Goal: Answer question/provide support: Share knowledge or assist other users

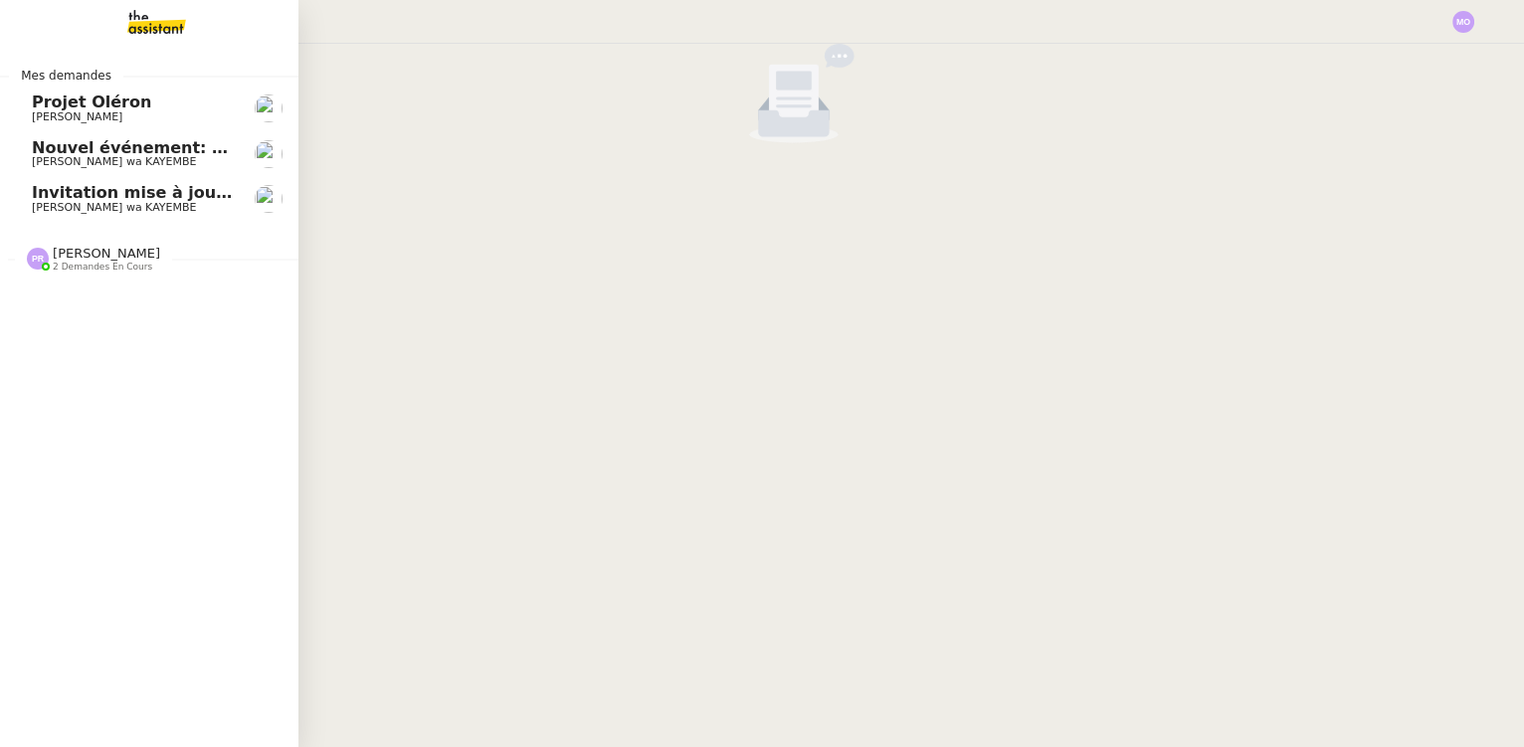
click at [136, 208] on span "[PERSON_NAME] wa KAYEMBE" at bounding box center [114, 207] width 164 height 13
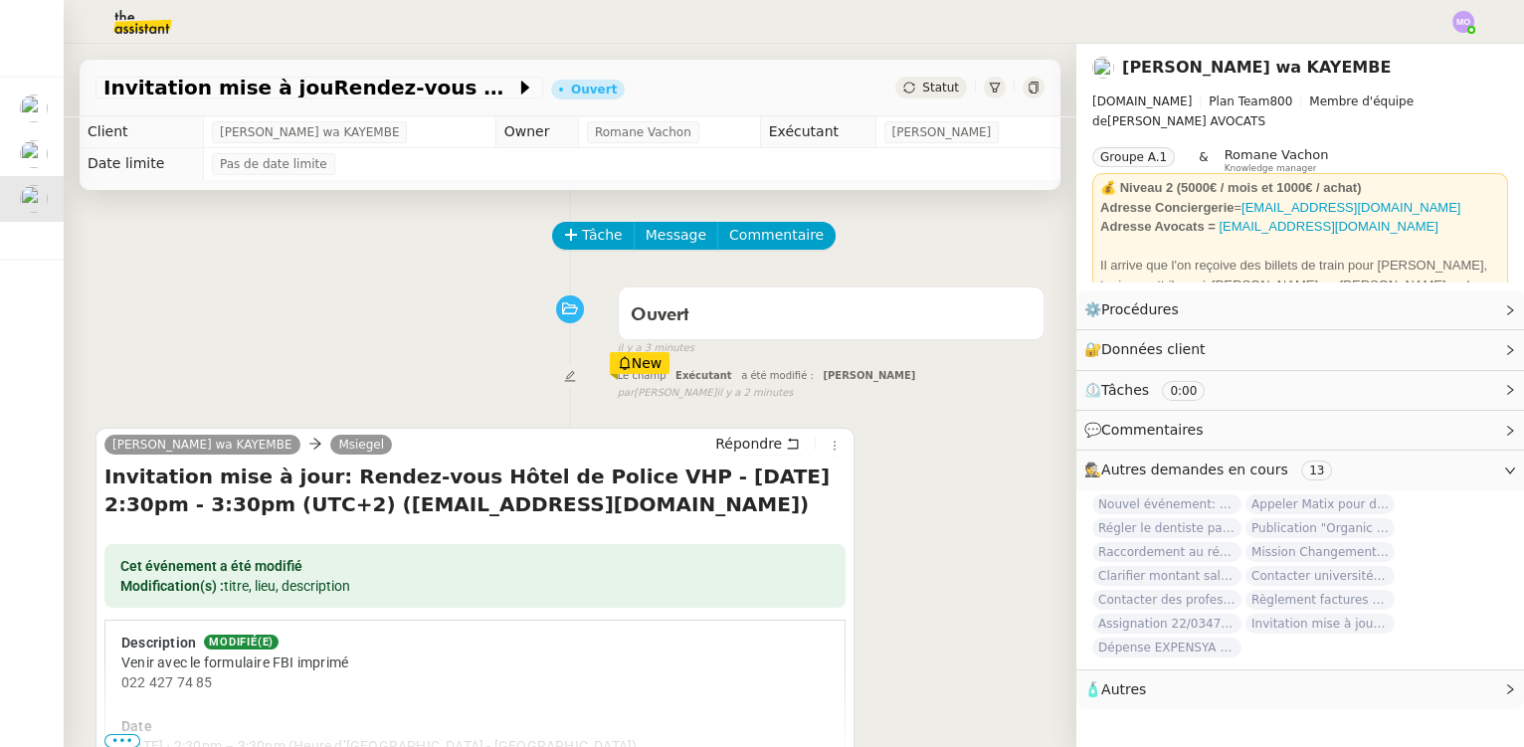
click at [936, 93] on span "Statut" at bounding box center [940, 88] width 37 height 14
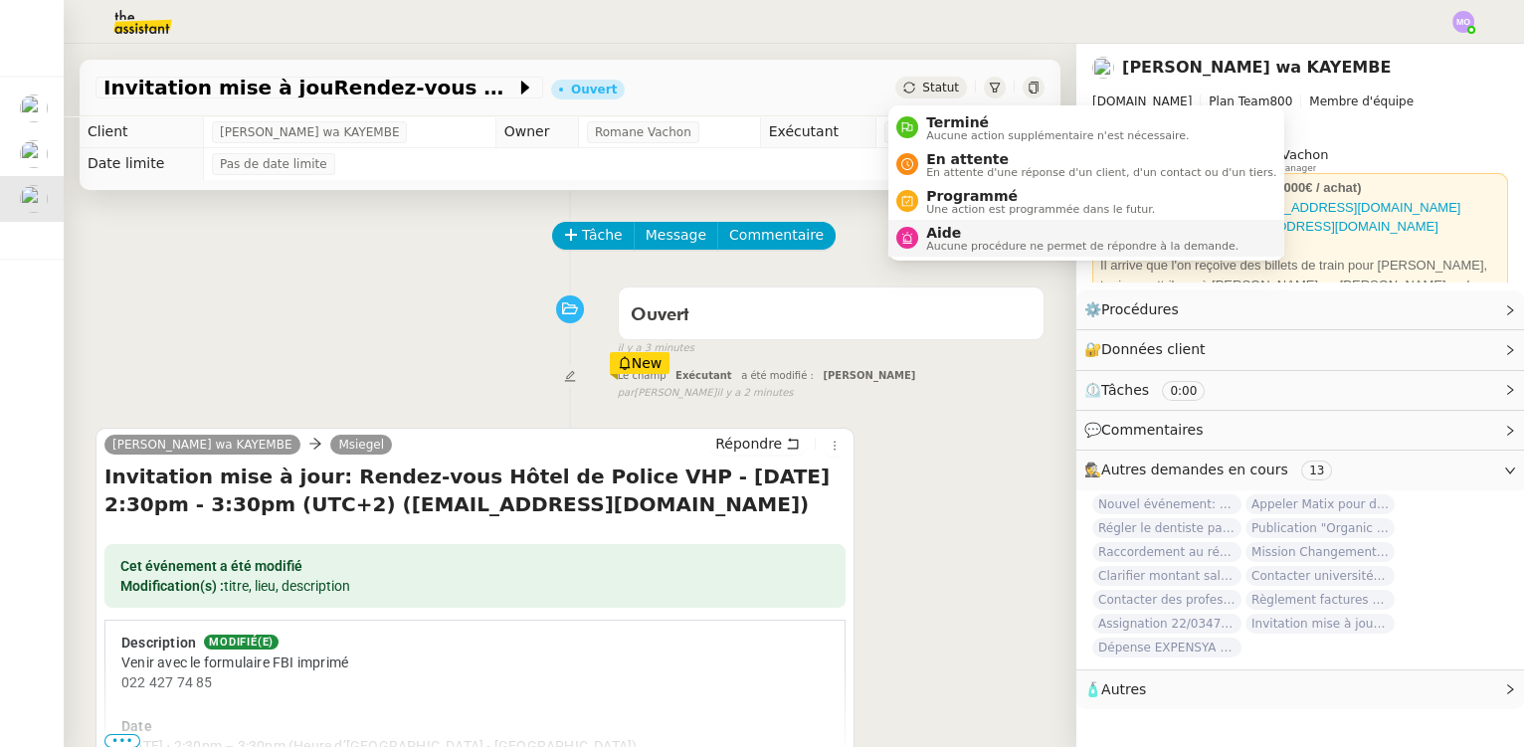
click at [962, 241] on span "Aucune procédure ne permet de répondre à la demande." at bounding box center [1082, 246] width 312 height 11
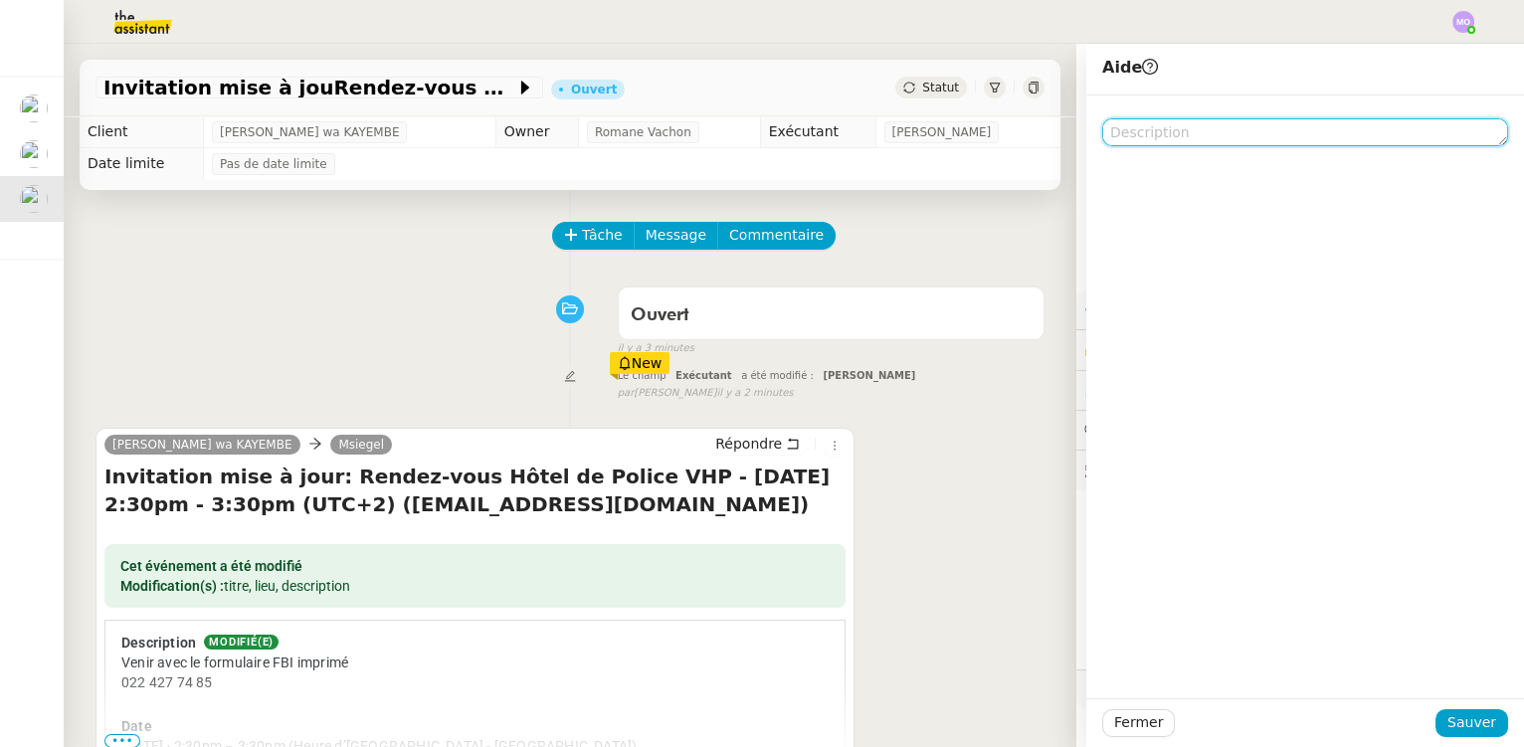
click at [1143, 128] on textarea at bounding box center [1305, 132] width 406 height 28
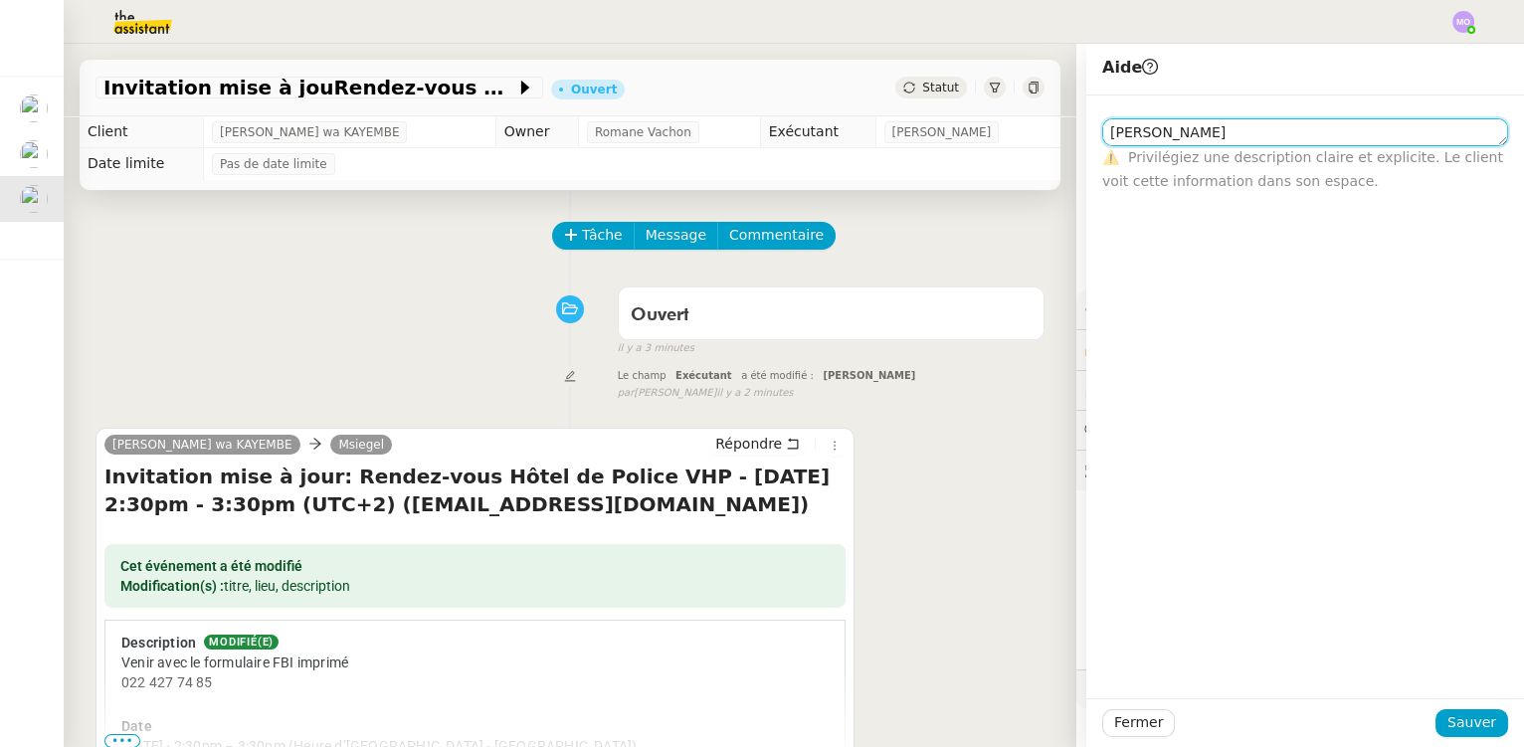
type textarea "[PERSON_NAME]"
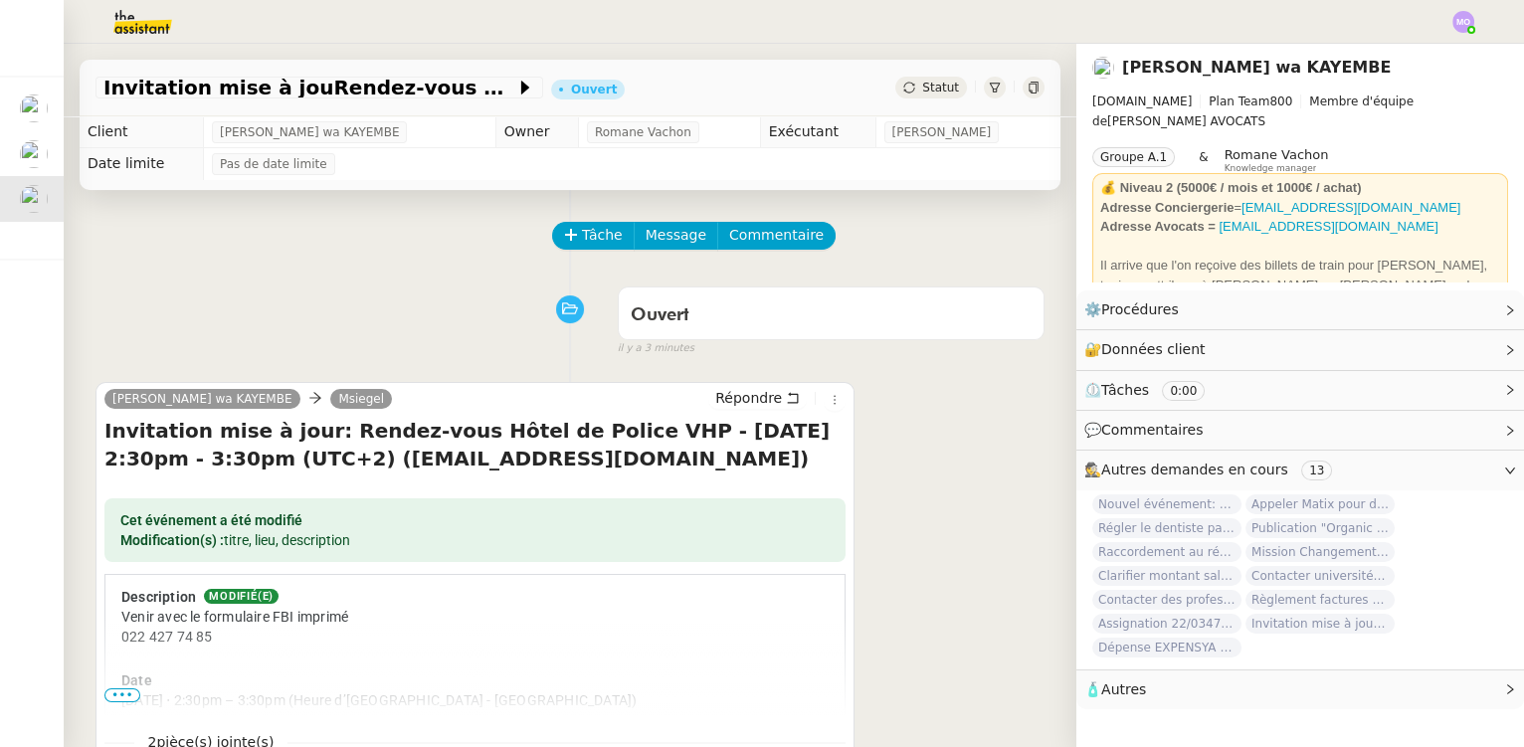
click at [940, 92] on span "Statut" at bounding box center [940, 88] width 37 height 14
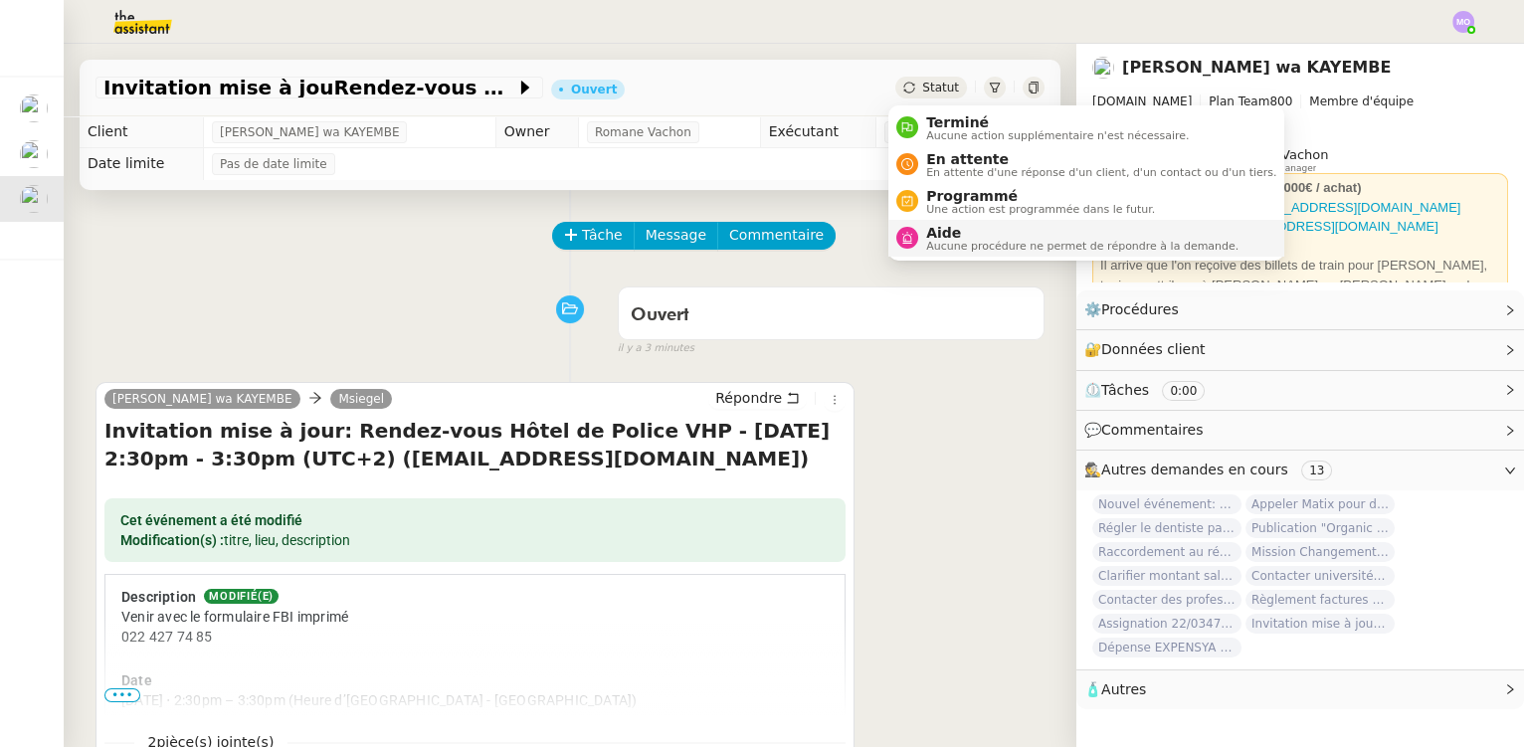
click at [951, 234] on span "Aide" at bounding box center [1082, 233] width 312 height 16
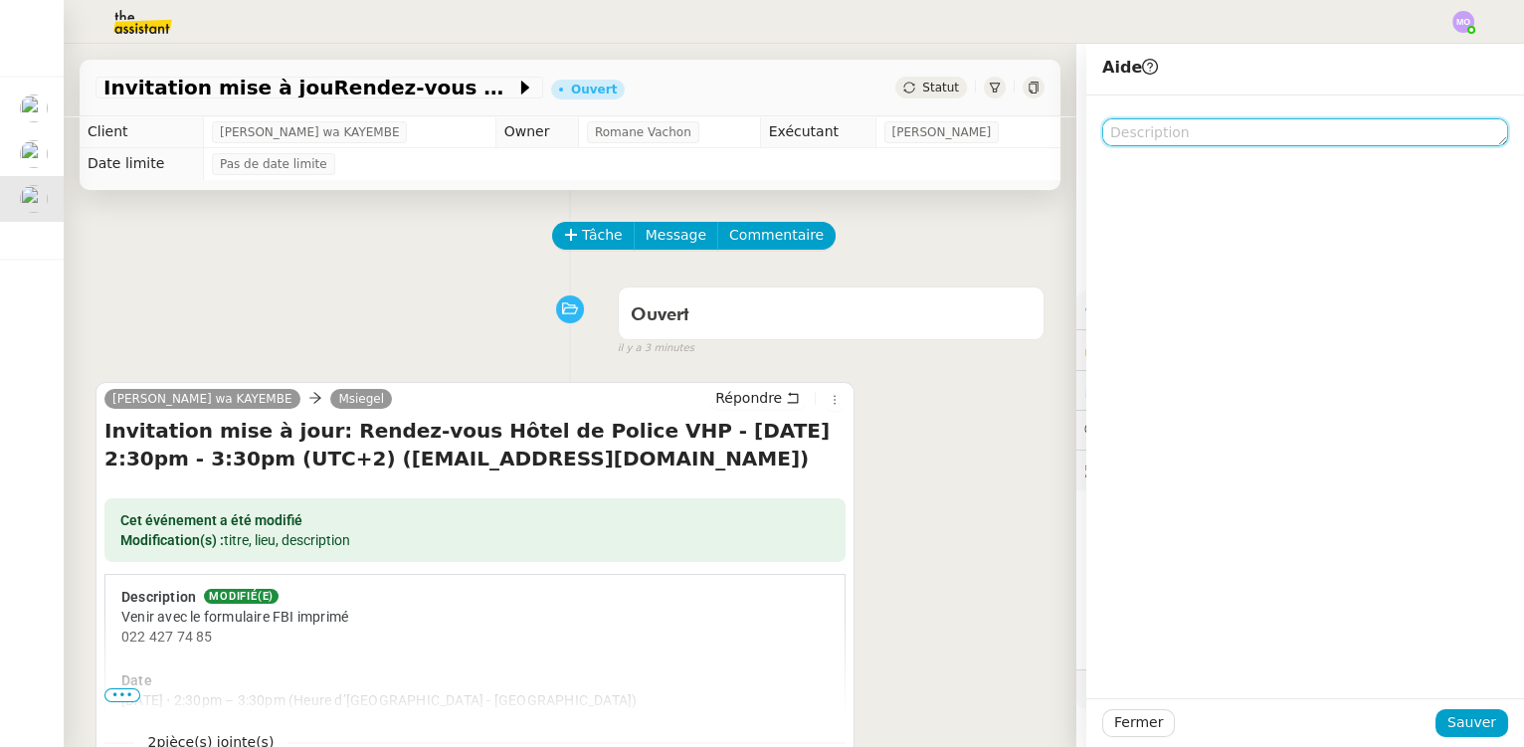
click at [1186, 131] on textarea at bounding box center [1305, 132] width 406 height 28
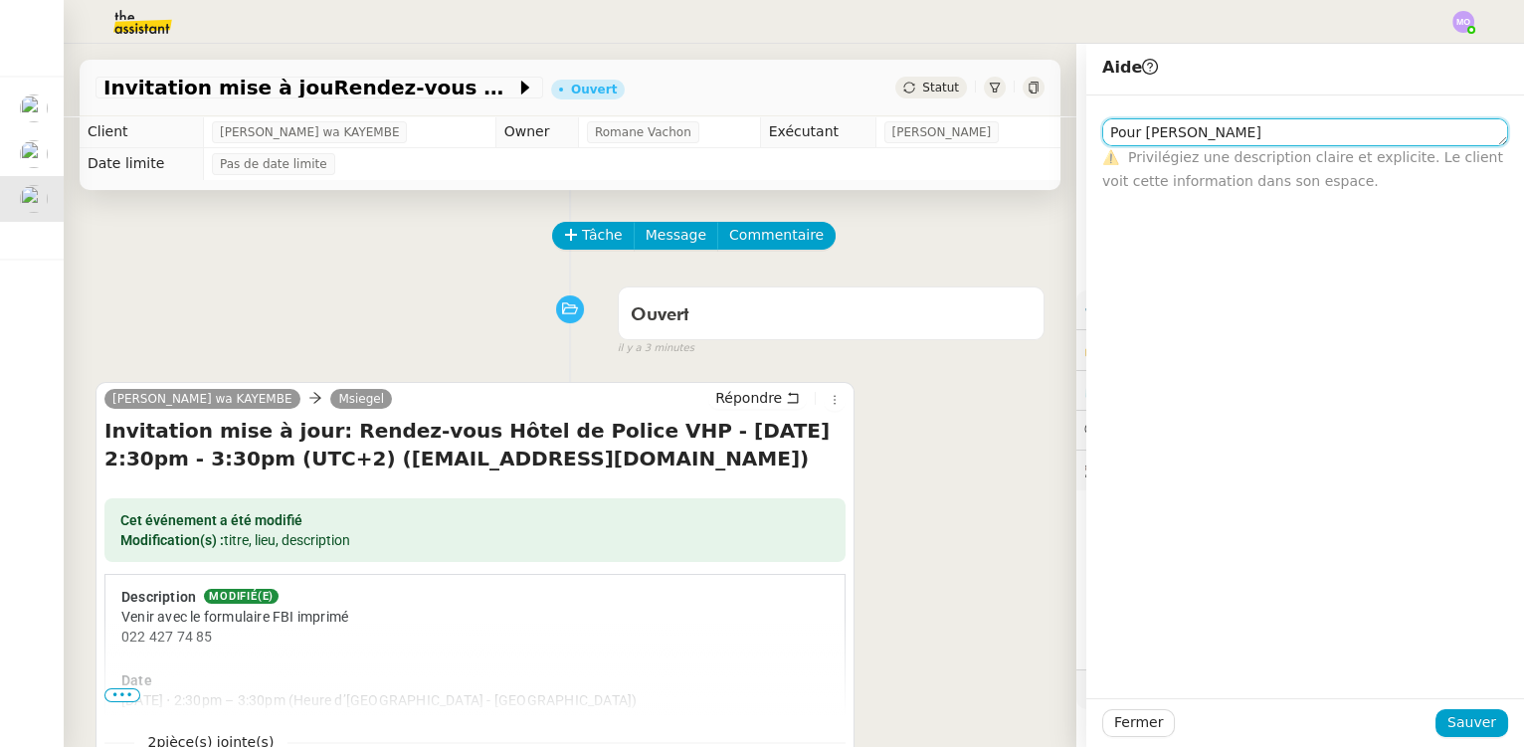
type textarea "Pour Pauline"
click at [1425, 726] on div at bounding box center [1305, 723] width 261 height 28
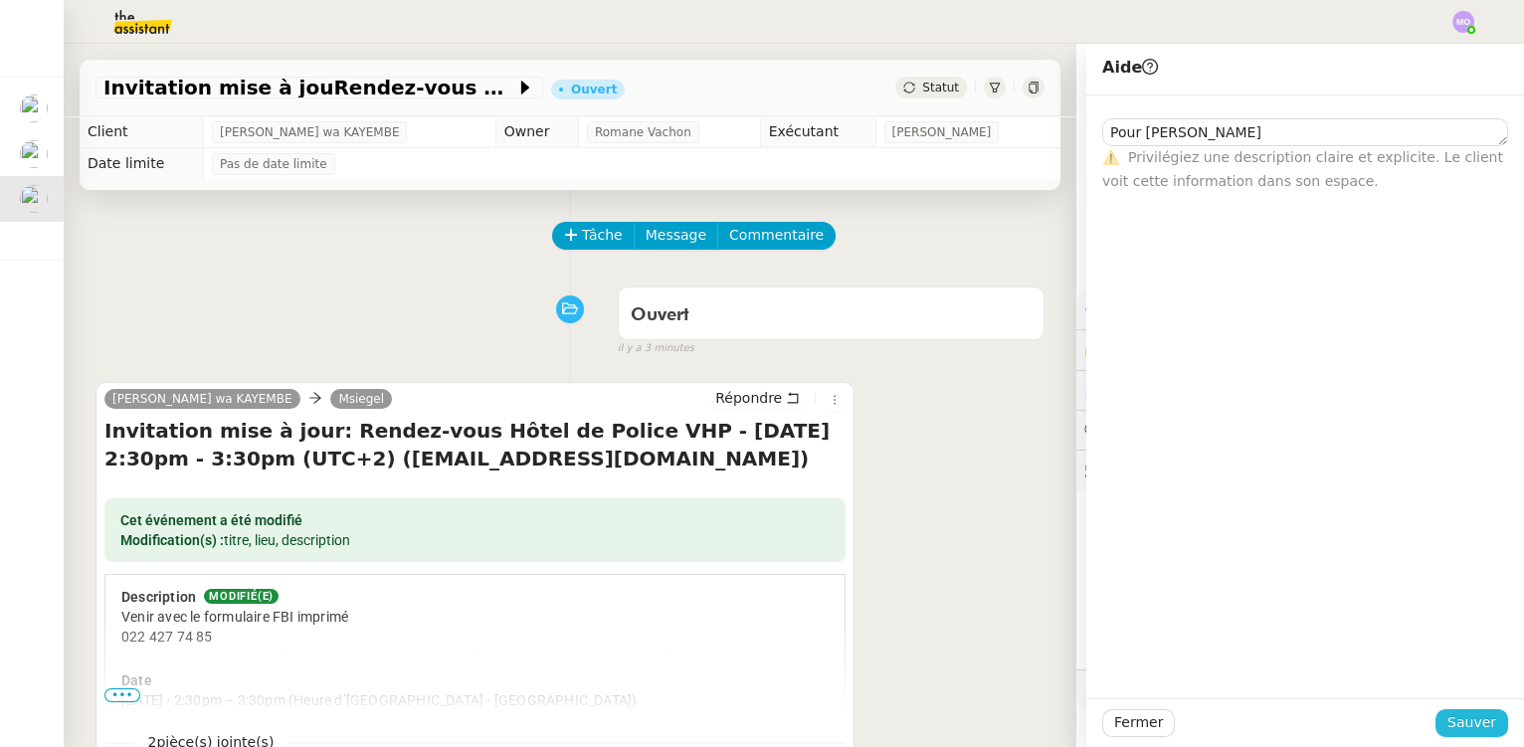
click at [1456, 727] on span "Sauver" at bounding box center [1471, 722] width 49 height 23
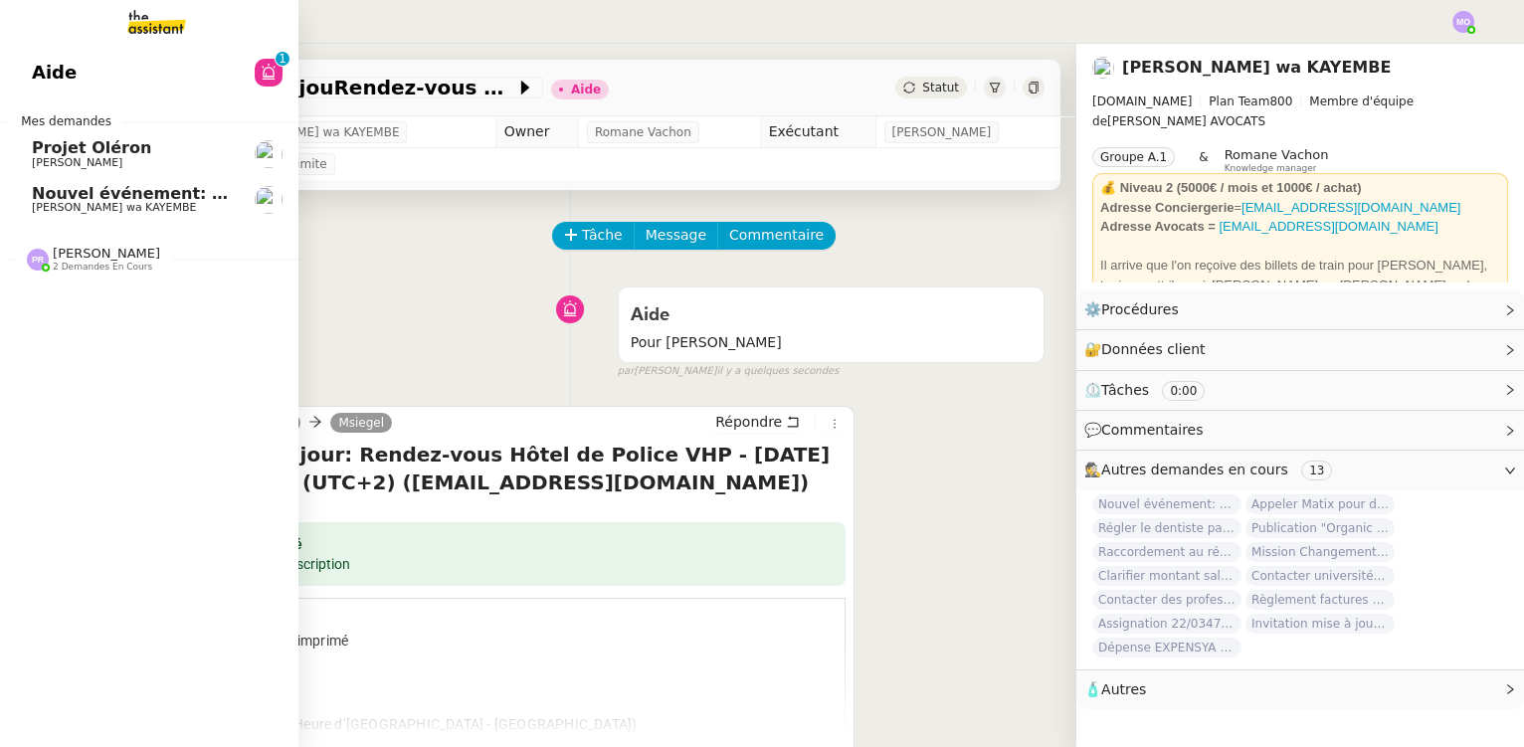
click at [131, 201] on span "Nouvel événement: Rendez-vous Hôtel de Police - [DATE] 2:30pm - 3:30pm (UTC+2) …" at bounding box center [573, 193] width 1082 height 19
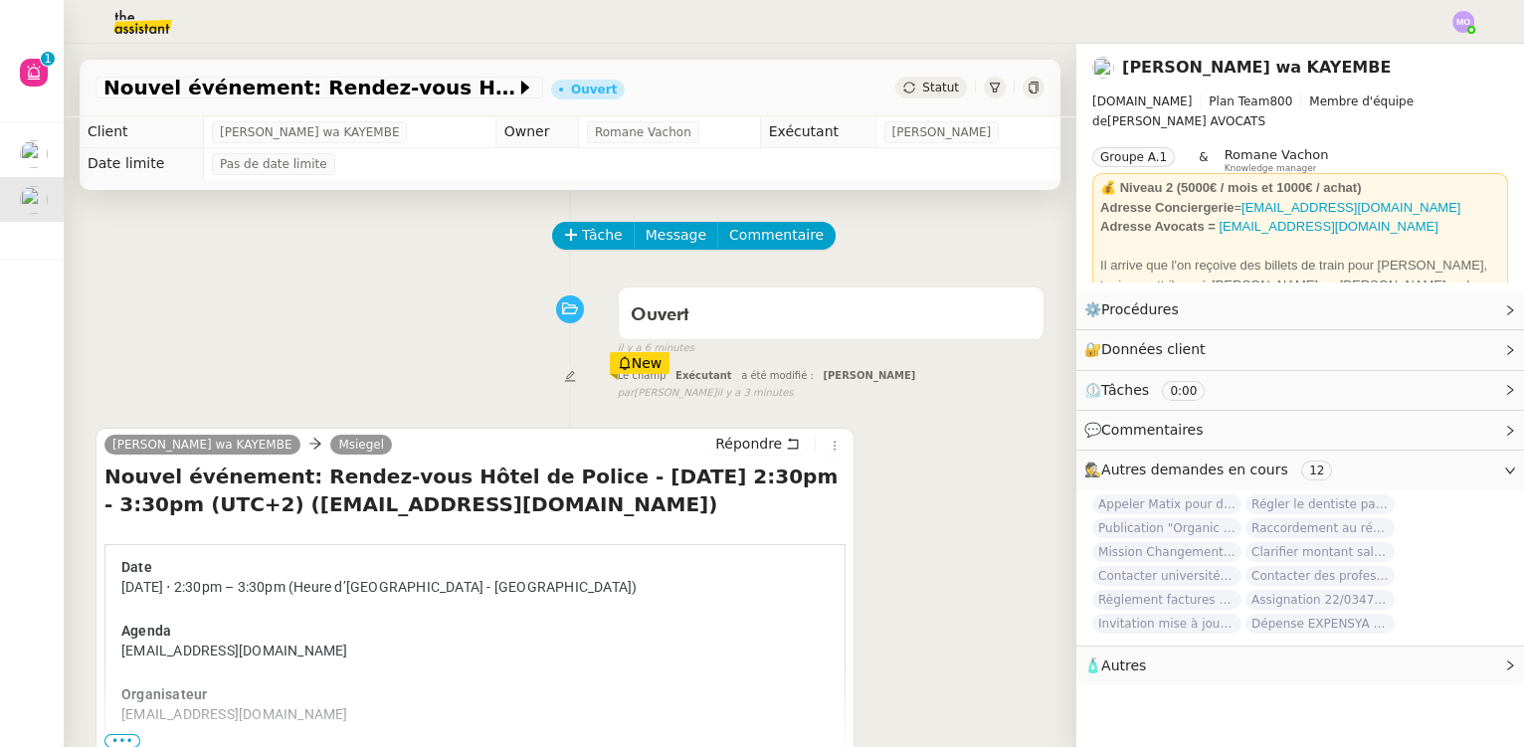
click at [922, 93] on span "Statut" at bounding box center [940, 88] width 37 height 14
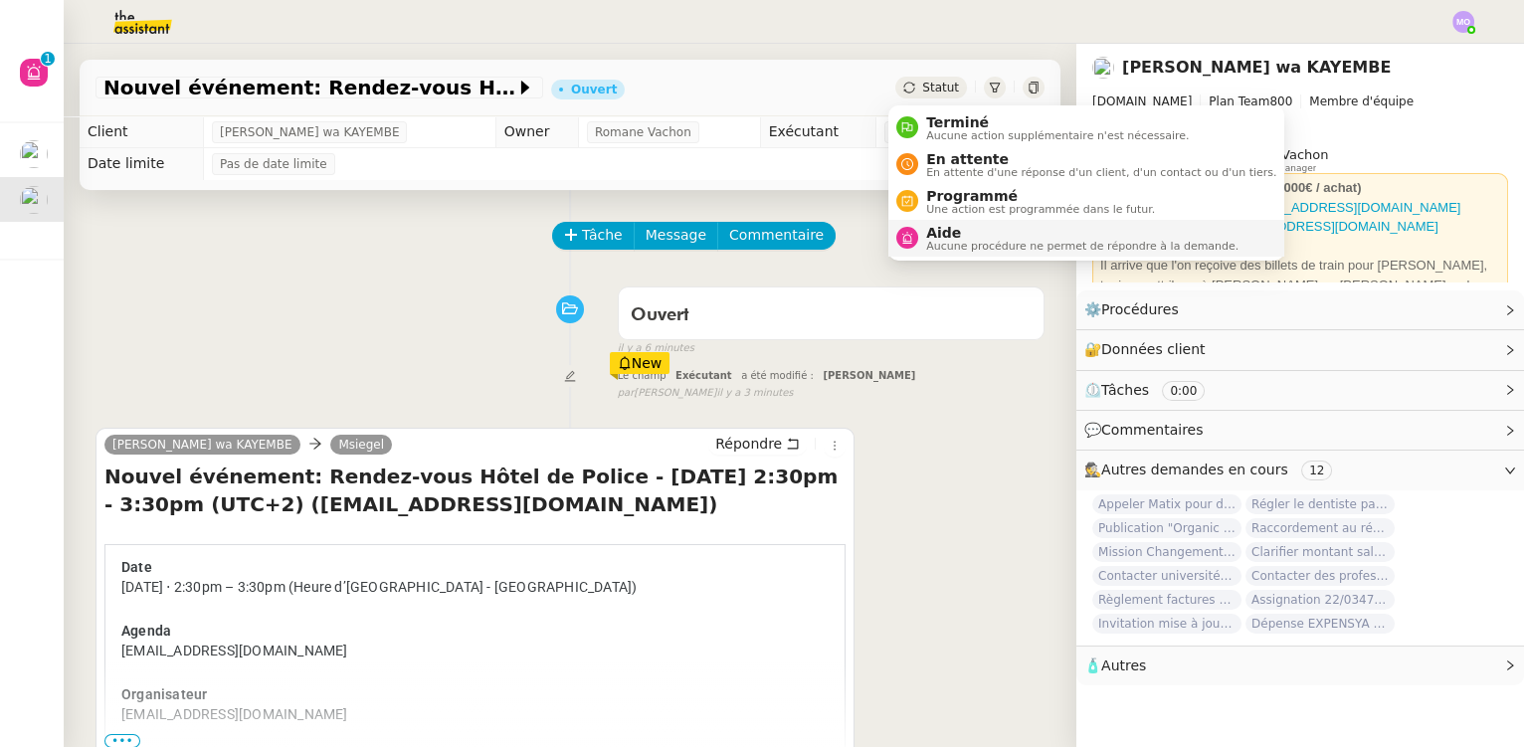
click at [972, 232] on span "Aide" at bounding box center [1082, 233] width 312 height 16
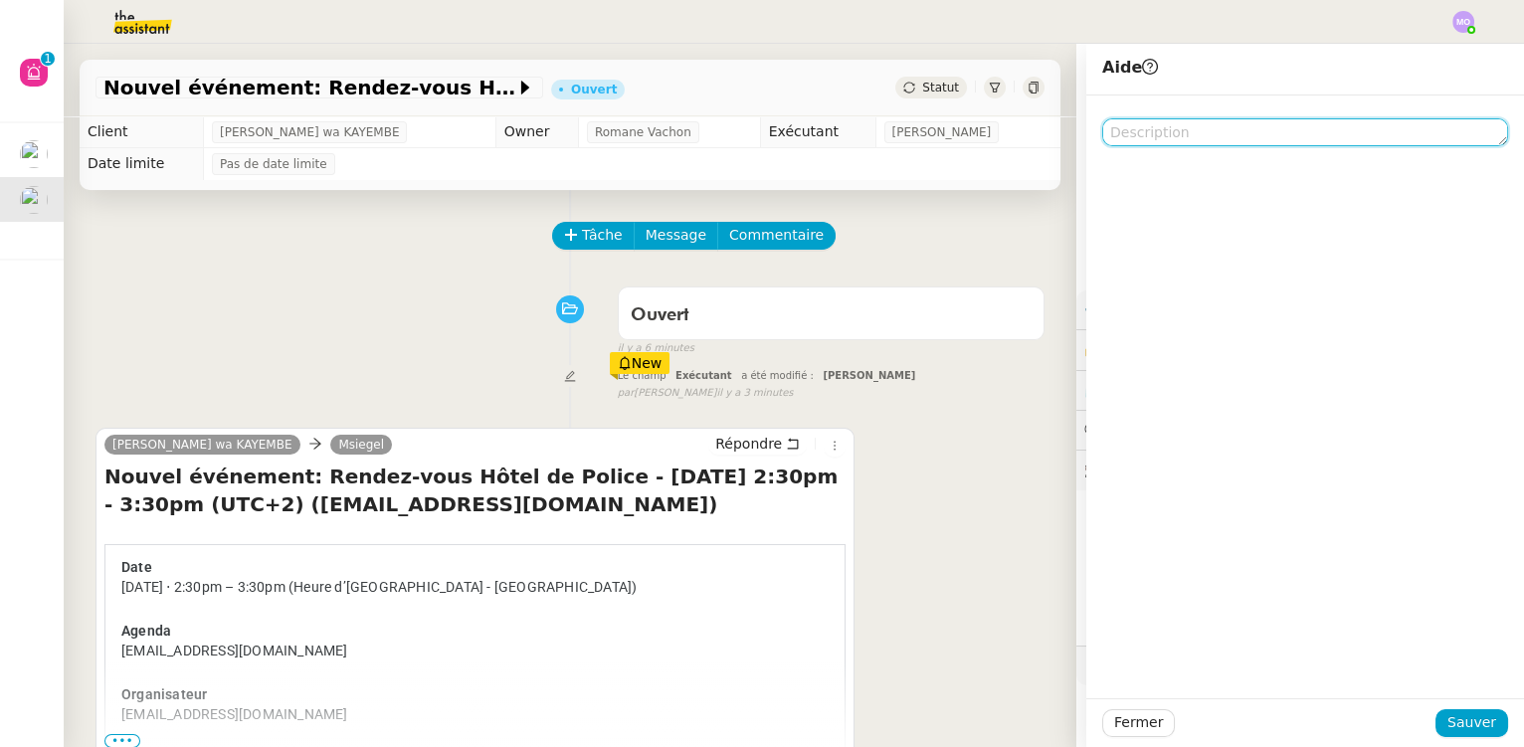
click at [1278, 142] on textarea at bounding box center [1305, 132] width 406 height 28
paste textarea "Pour Pauline"
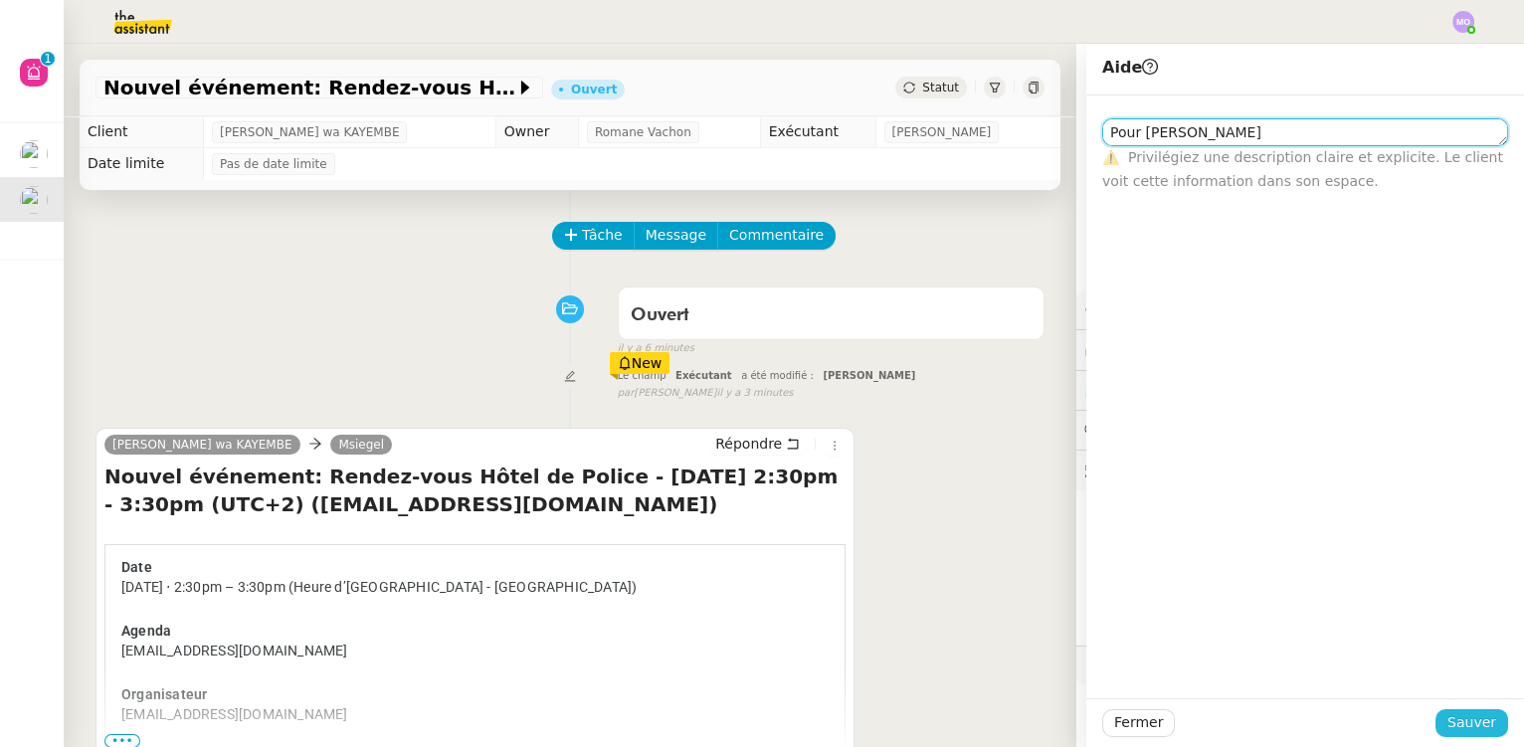
type textarea "Pour Pauline"
click at [1456, 722] on span "Sauver" at bounding box center [1471, 722] width 49 height 23
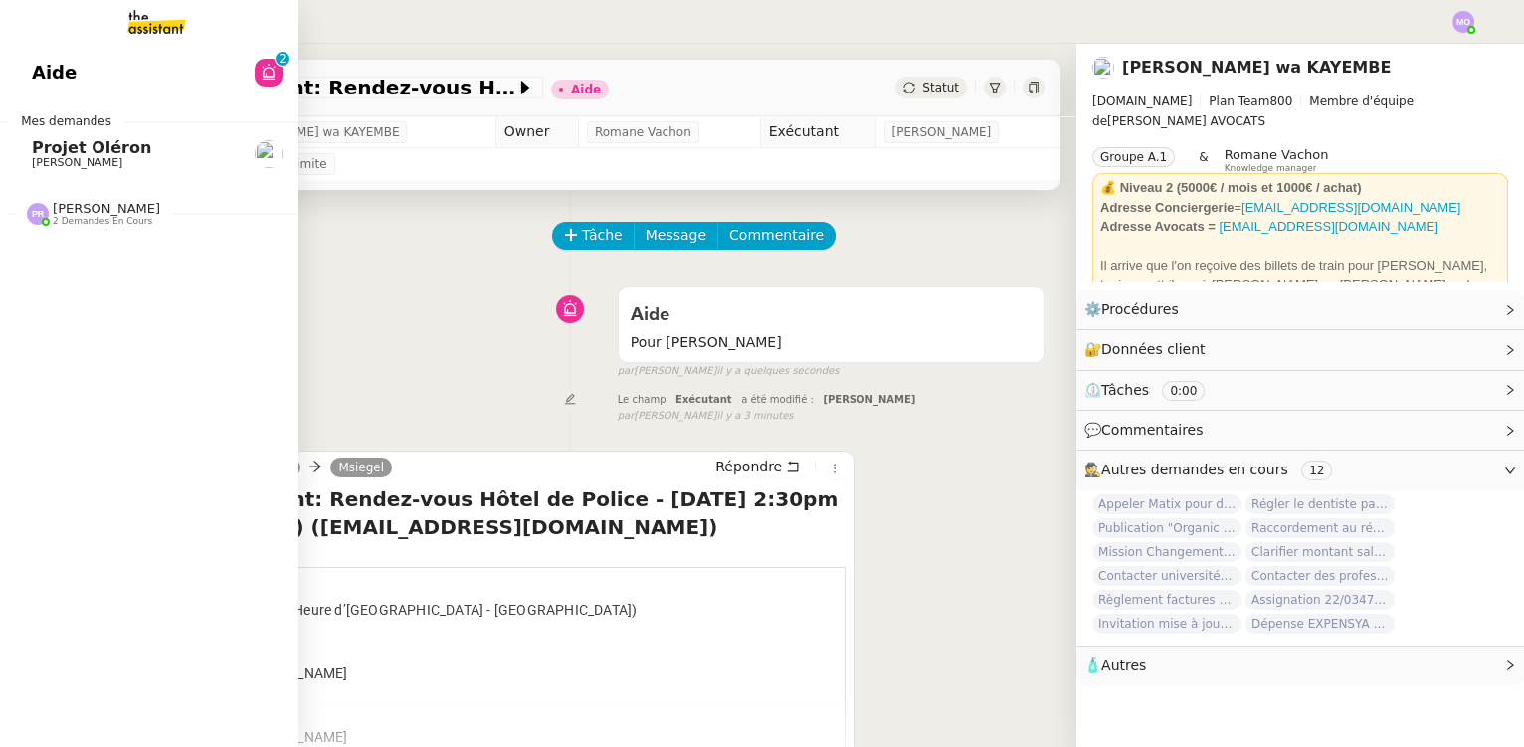
click at [88, 155] on span "Projet Oléron" at bounding box center [91, 147] width 119 height 19
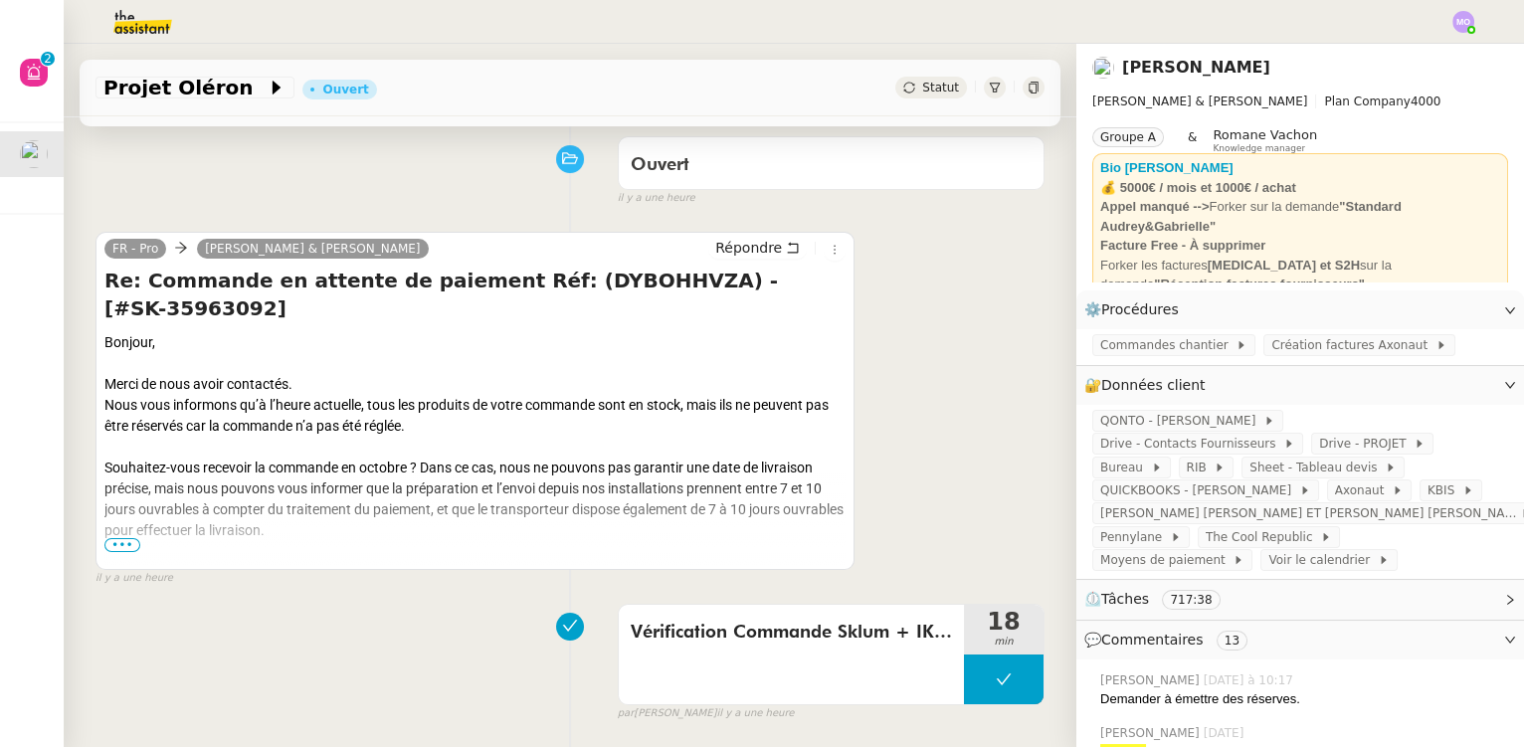
scroll to position [180, 0]
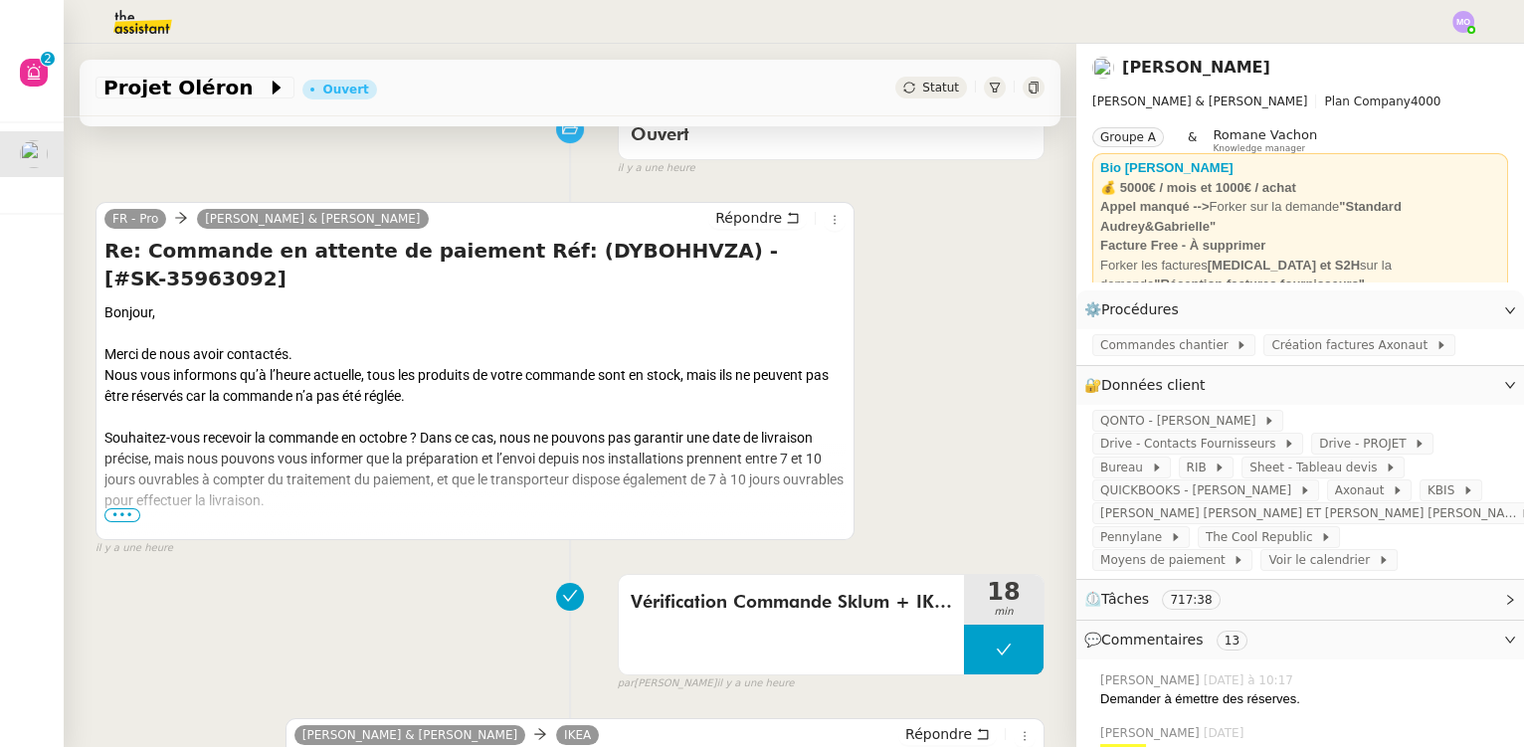
click at [111, 513] on span "•••" at bounding box center [122, 515] width 36 height 14
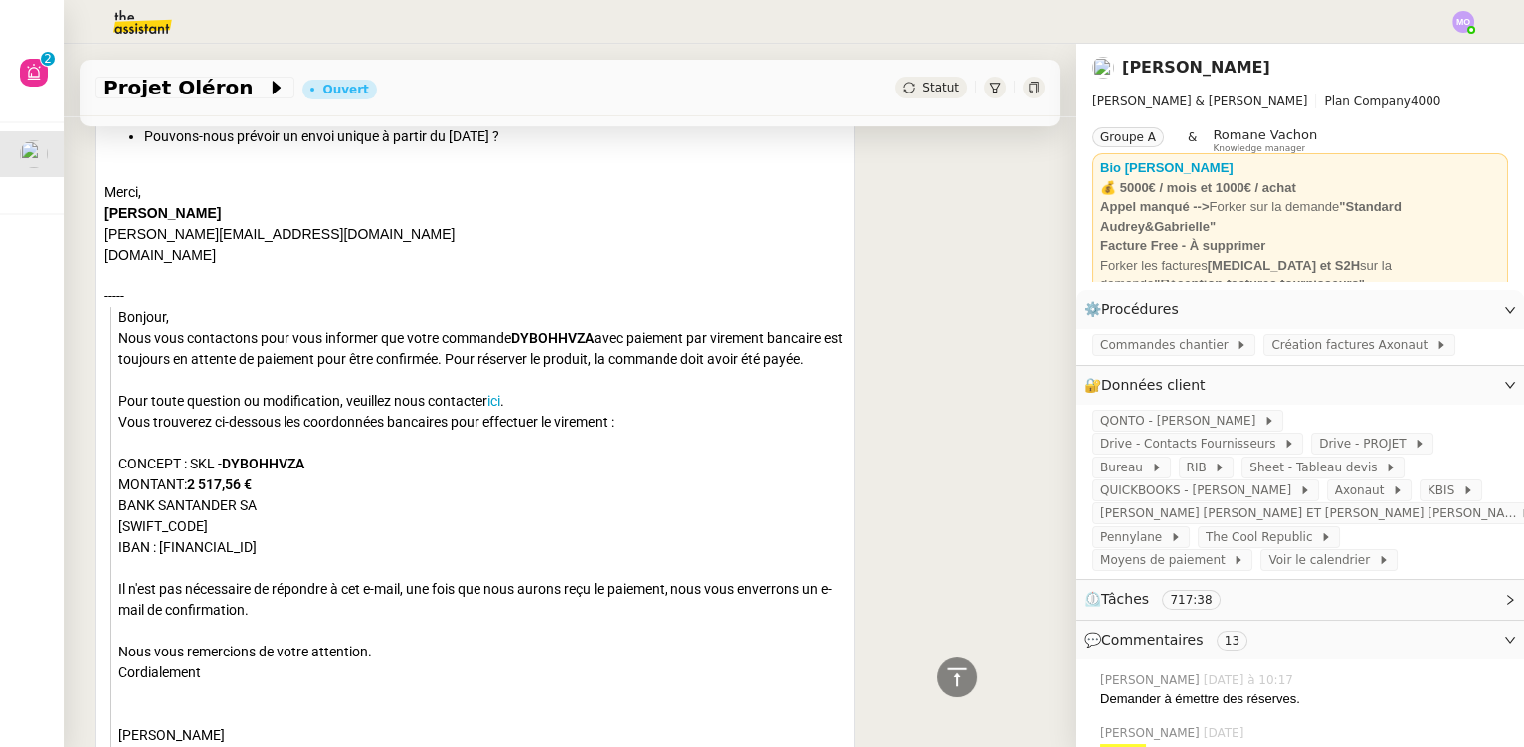
scroll to position [1265, 0]
click at [904, 616] on div "FR - Pro Camille Audrey & Gabrielle Répondre Re: Commande en attente de paiemen…" at bounding box center [569, 167] width 949 height 2136
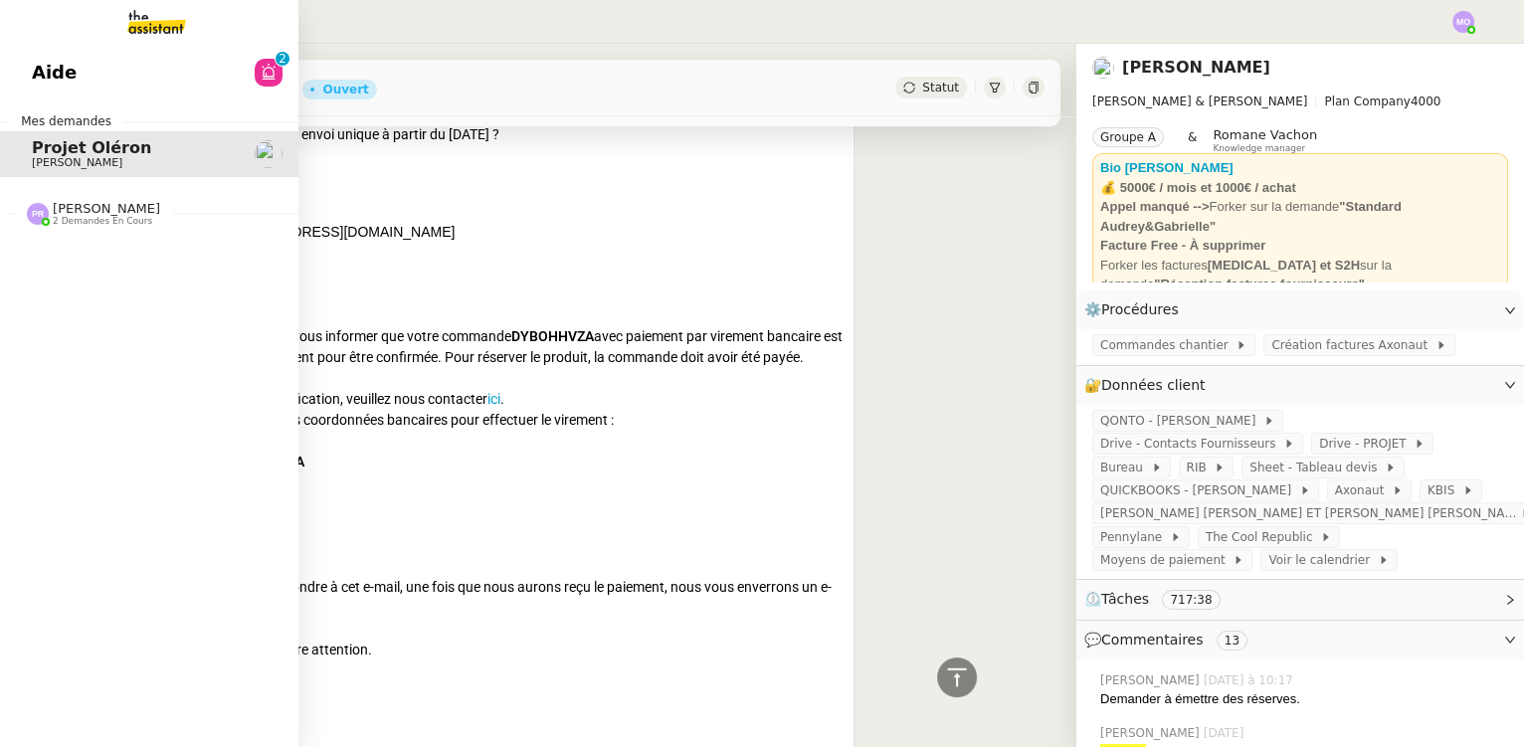
click at [111, 224] on span "2 demandes en cours" at bounding box center [102, 221] width 99 height 11
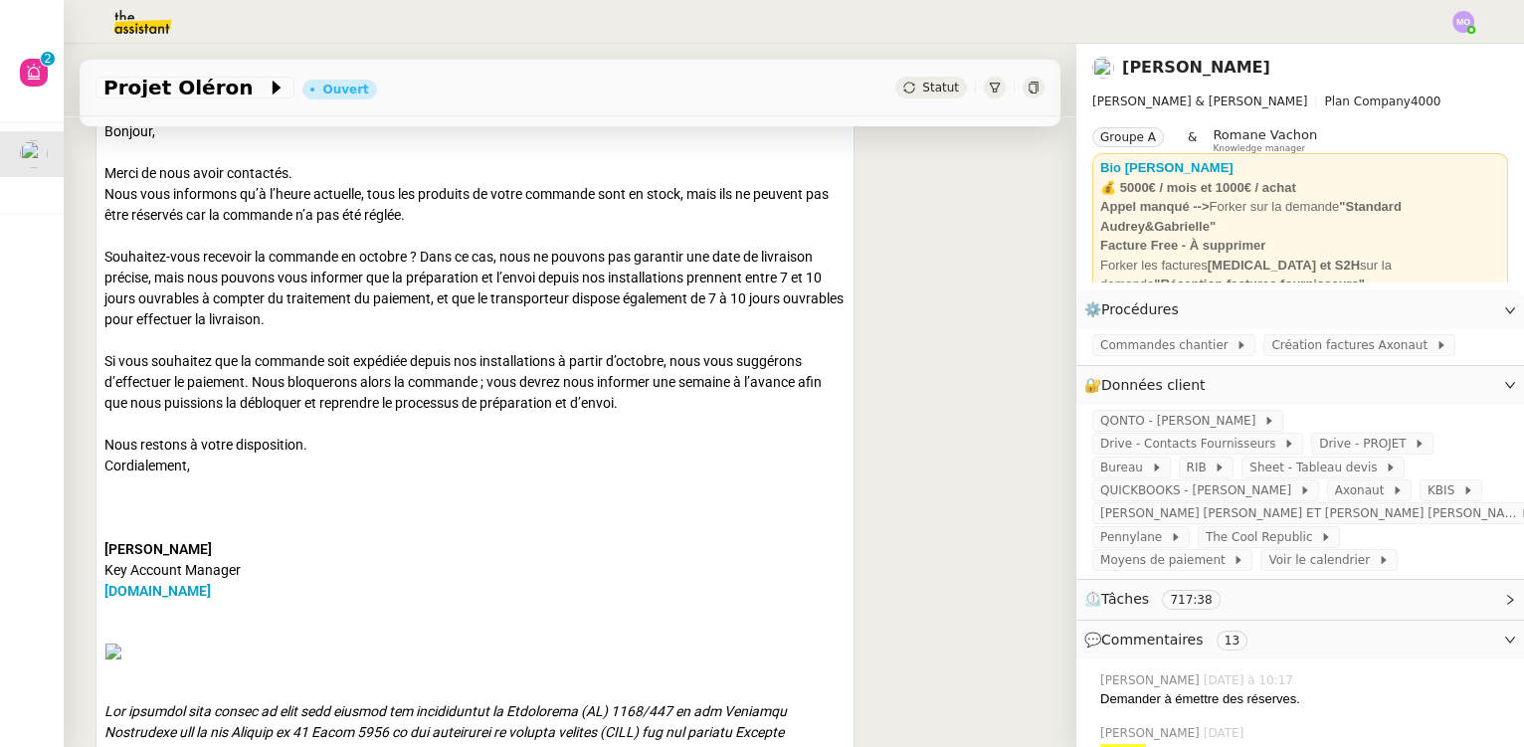
scroll to position [0, 0]
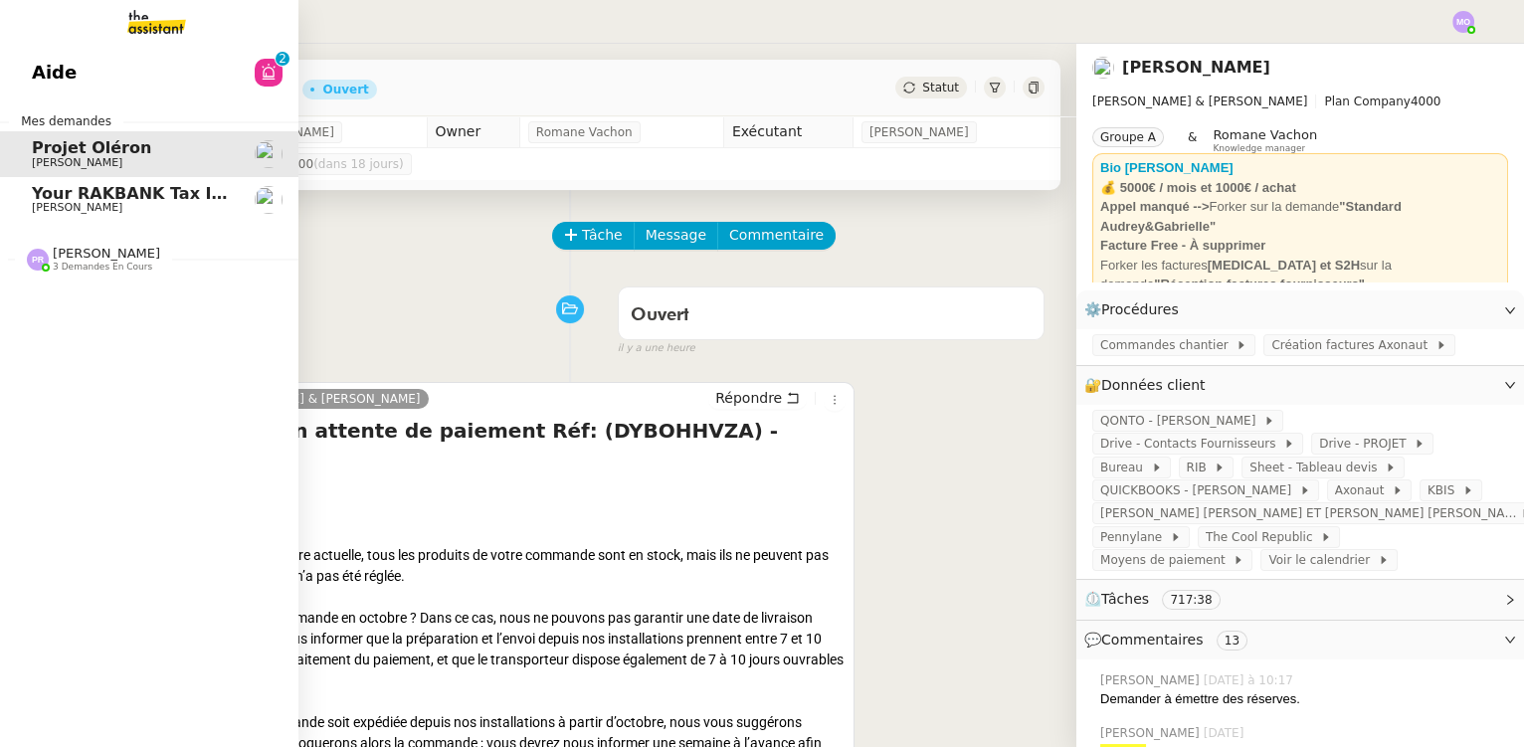
click at [161, 203] on span "[PERSON_NAME]" at bounding box center [132, 208] width 201 height 12
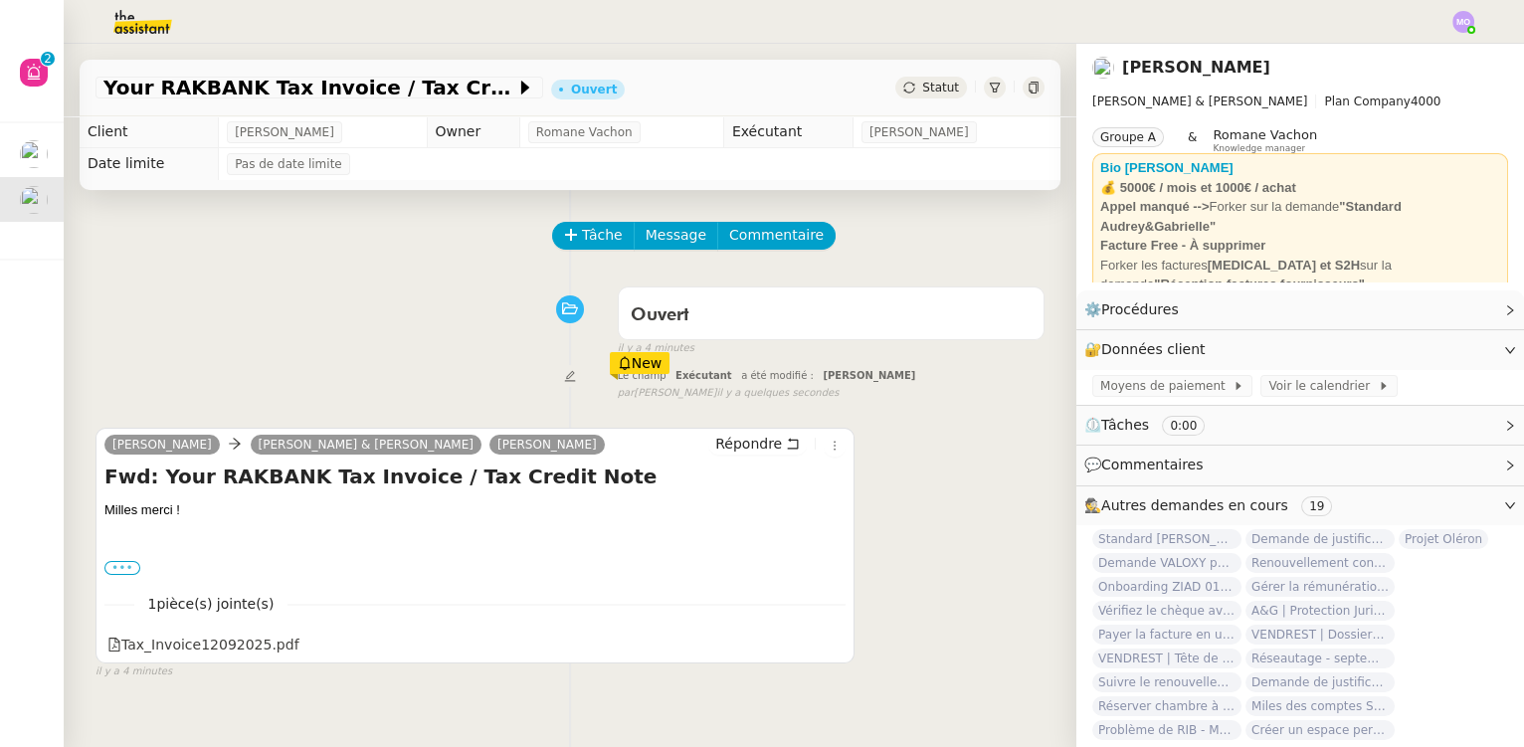
click at [122, 575] on label "•••" at bounding box center [122, 568] width 36 height 14
click at [0, 0] on input "•••" at bounding box center [0, 0] width 0 height 0
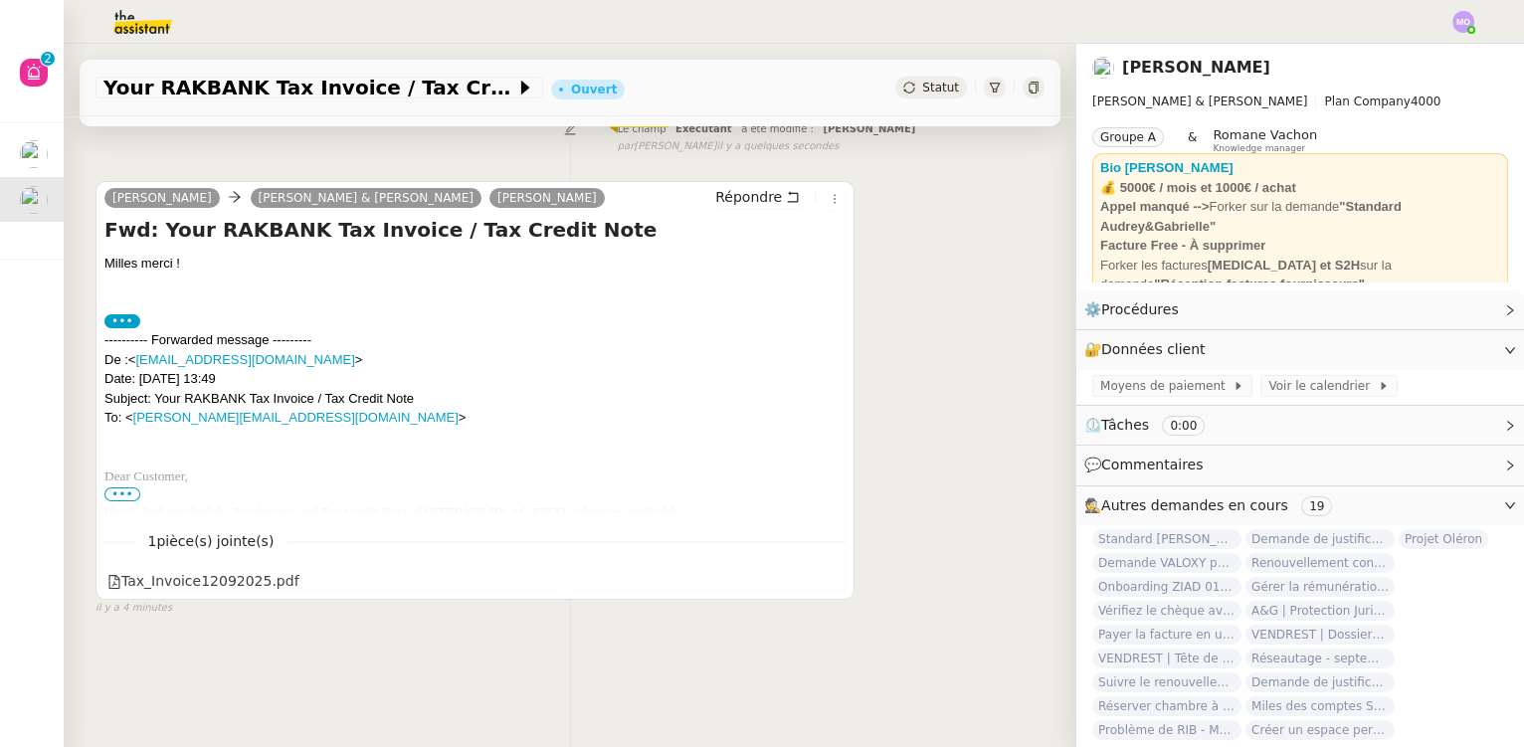
scroll to position [265, 0]
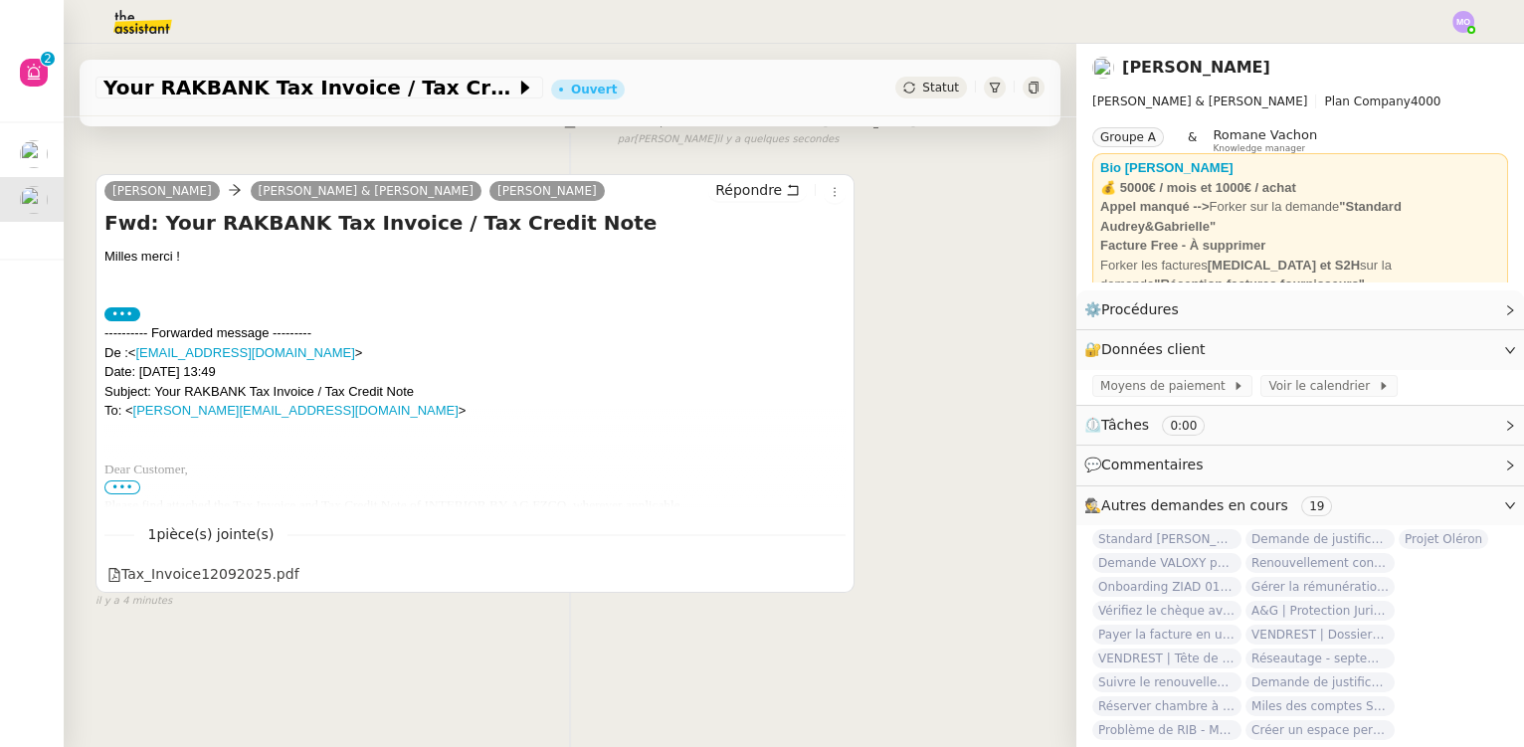
click at [111, 480] on span "•••" at bounding box center [122, 487] width 36 height 14
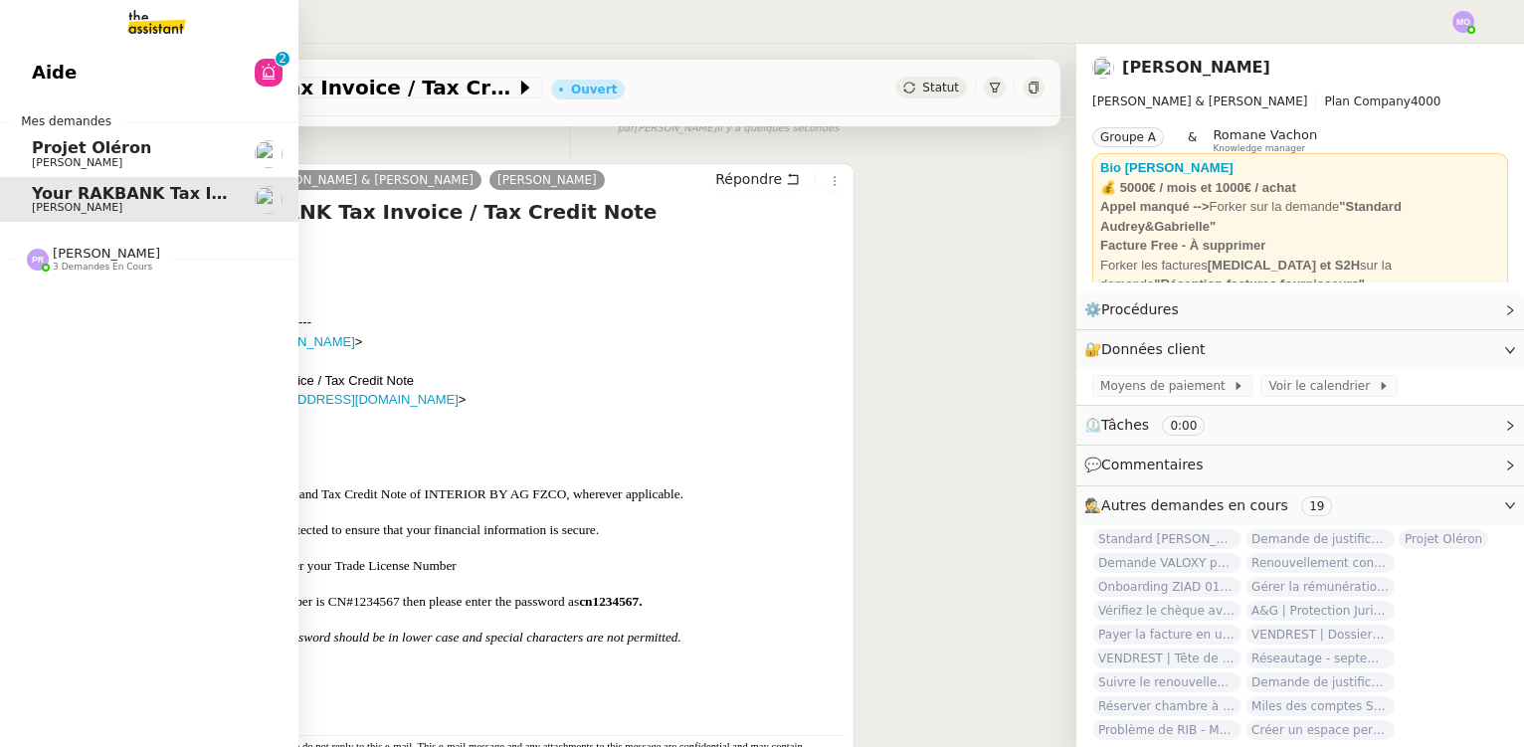
click at [86, 268] on span "3 demandes en cours" at bounding box center [102, 267] width 99 height 11
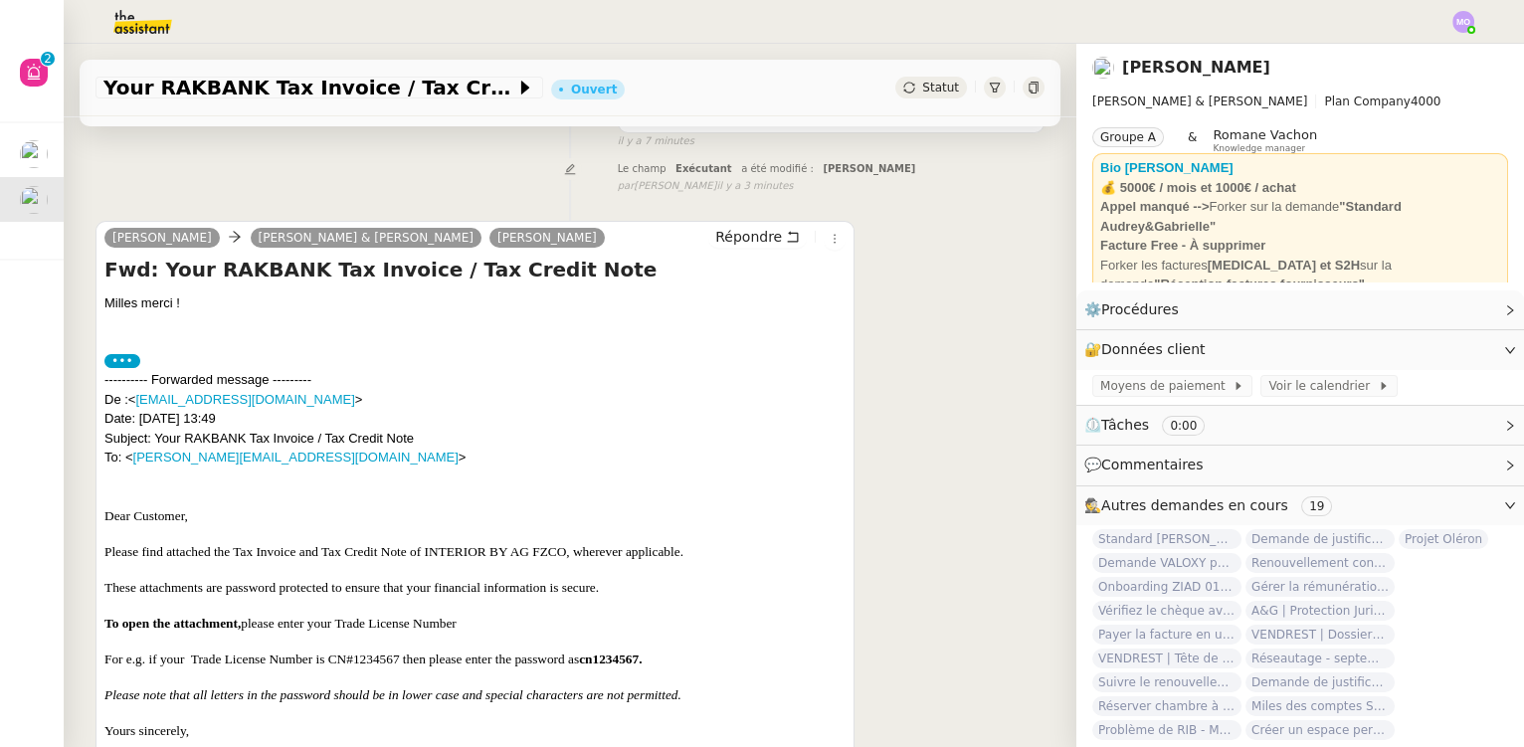
scroll to position [197, 0]
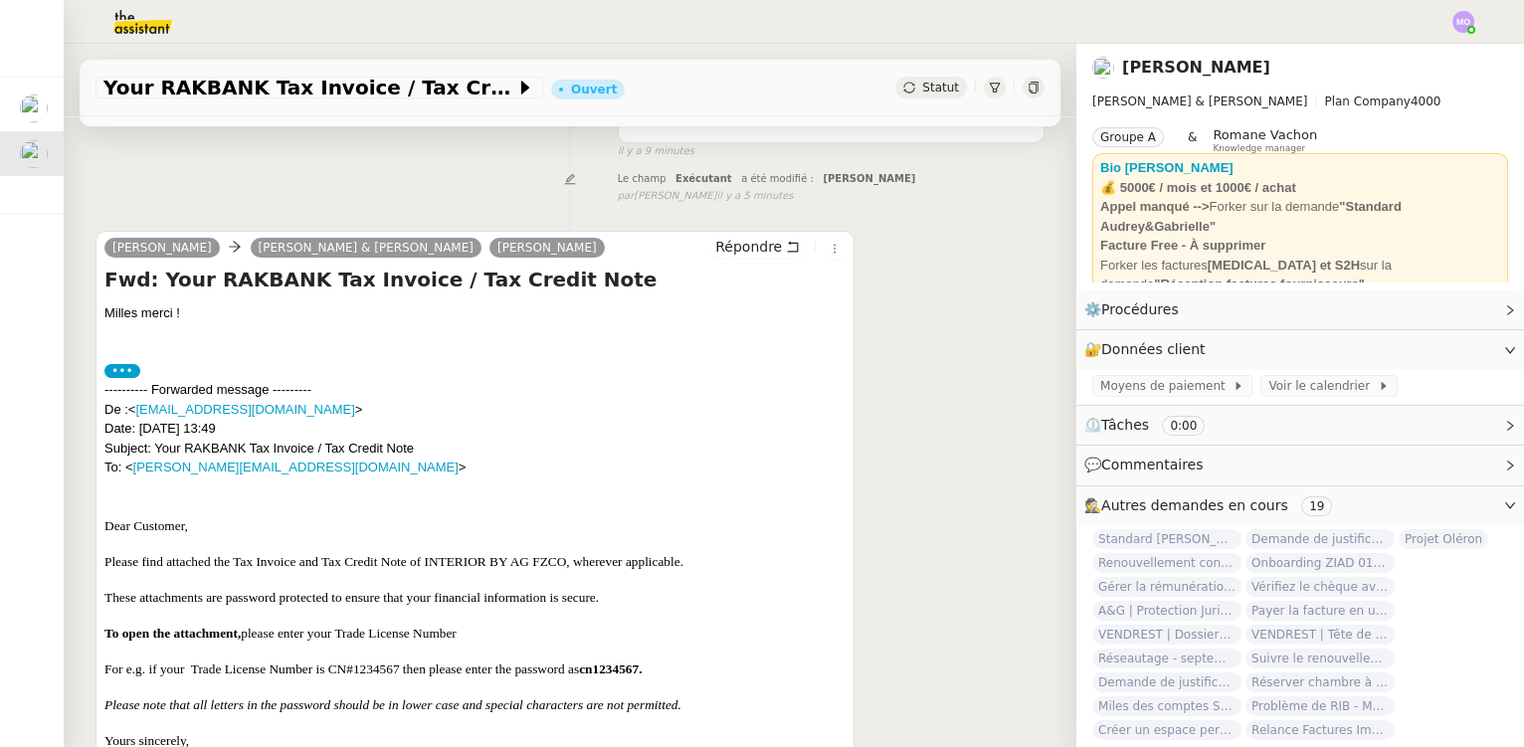
click at [140, 190] on div "Le champ Exécutant a été modifié : Marie Orsoni false par Meyriam B. il y a 5 m…" at bounding box center [569, 185] width 949 height 37
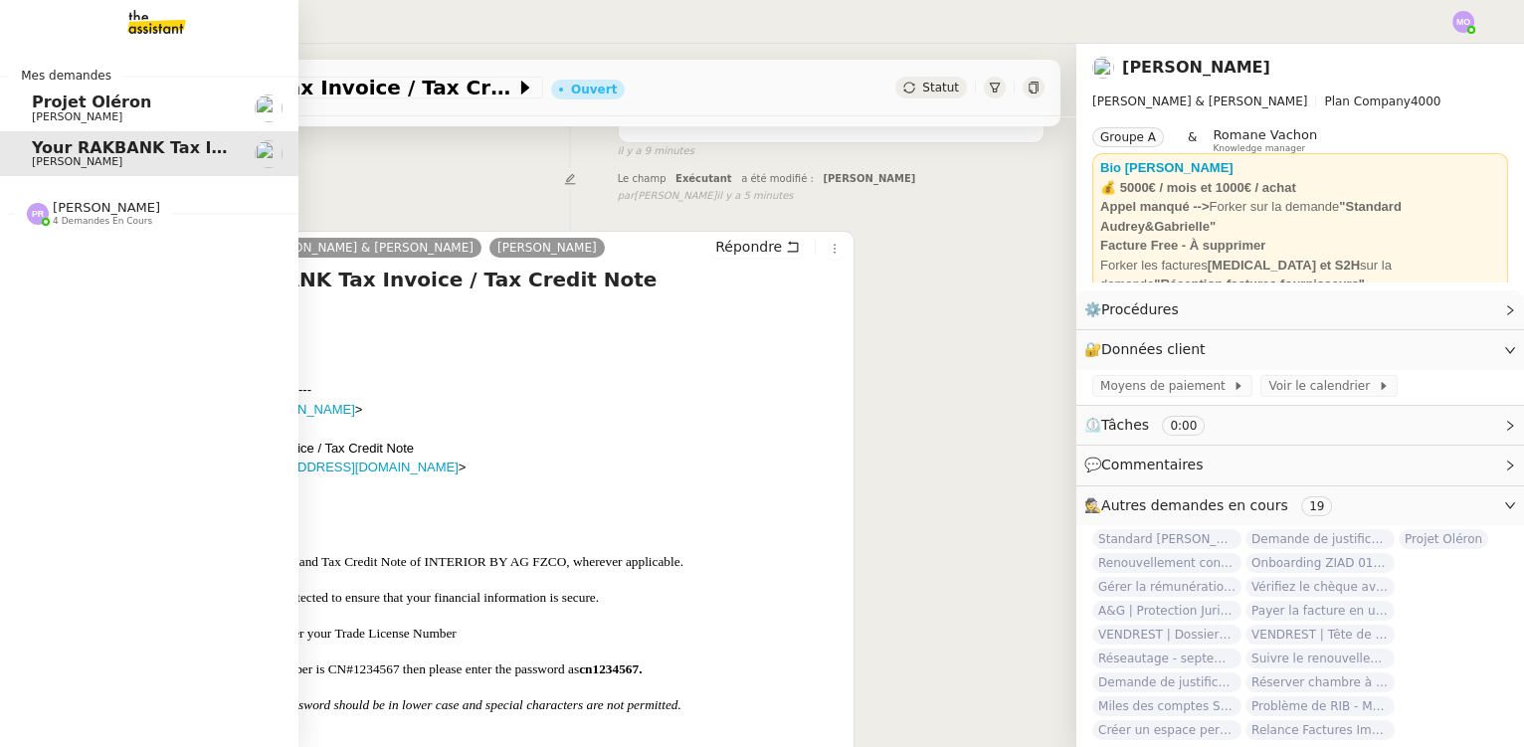
click at [119, 116] on span "[PERSON_NAME]" at bounding box center [77, 116] width 91 height 13
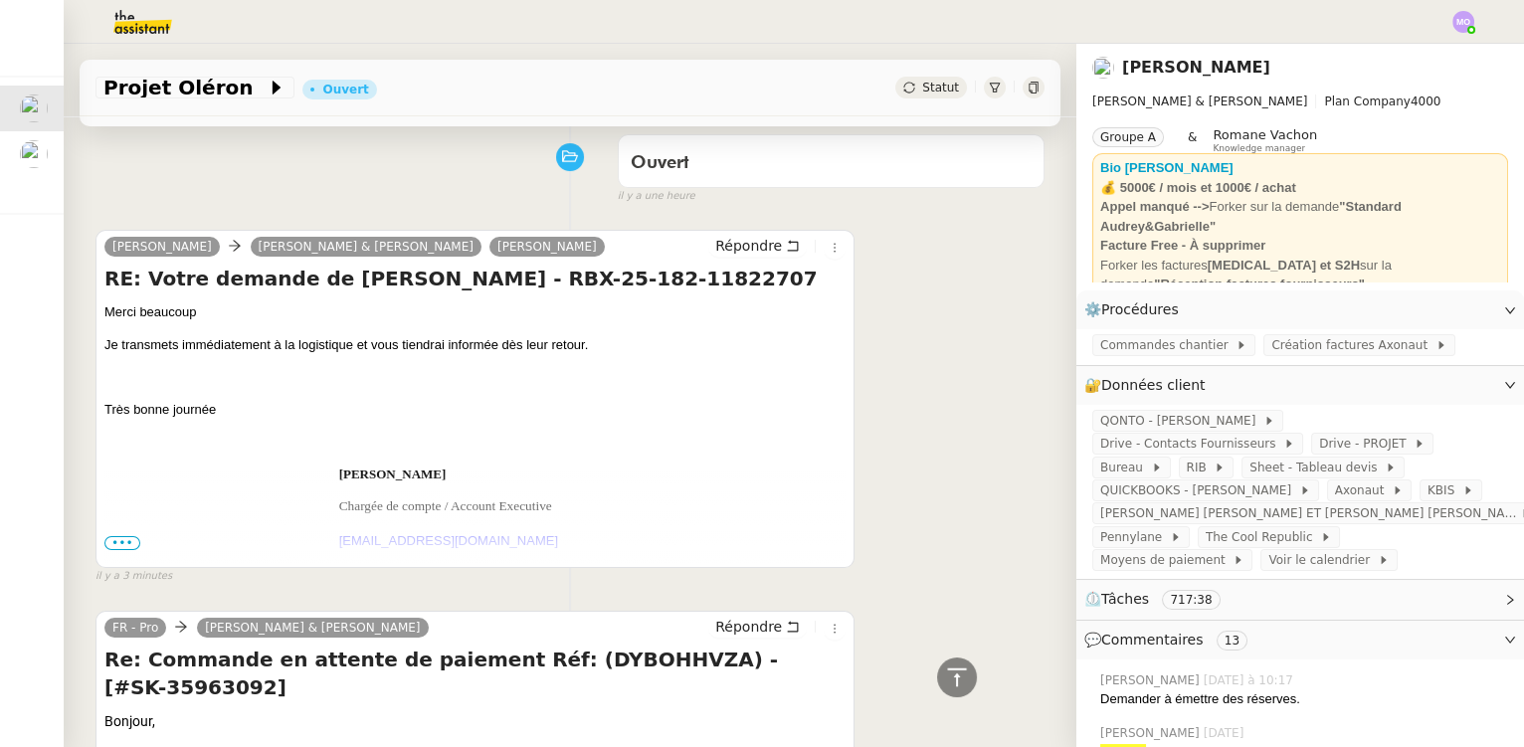
scroll to position [90, 0]
